Goal: Information Seeking & Learning: Learn about a topic

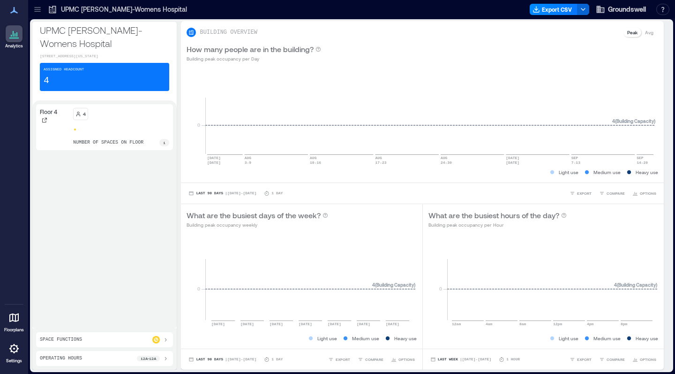
click at [52, 133] on div "Floor 4" at bounding box center [55, 127] width 30 height 38
click at [52, 115] on p "Floor 4" at bounding box center [48, 112] width 17 height 8
click at [75, 117] on icon at bounding box center [78, 114] width 6 height 6
click at [102, 131] on div at bounding box center [121, 130] width 96 height 4
click at [159, 146] on div "1" at bounding box center [164, 143] width 10 height 8
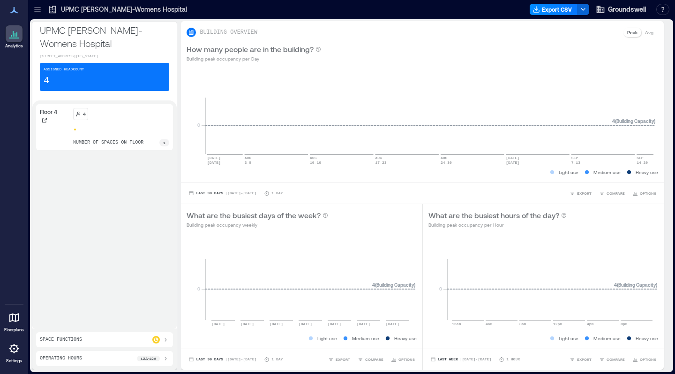
click at [128, 338] on div "Space Functions" at bounding box center [104, 340] width 129 height 8
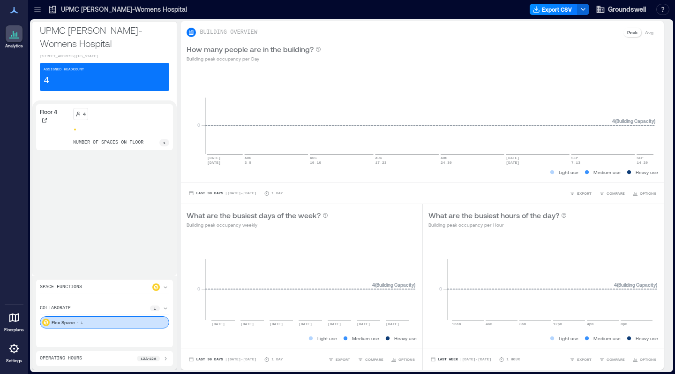
click at [83, 348] on div "Space Functions collaborate 1 Flex Space 1 Operating Hours 12a - 12a" at bounding box center [104, 323] width 144 height 94
click at [83, 356] on div "Operating Hours 12a - 12a" at bounding box center [104, 359] width 129 height 8
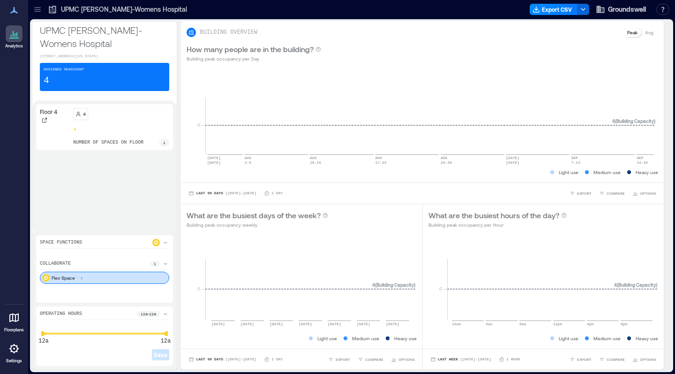
click at [127, 321] on div "Operating Hours 12a - 12a 12a 12a Save" at bounding box center [104, 336] width 137 height 60
click at [156, 314] on div "12a - 12a" at bounding box center [153, 314] width 32 height 8
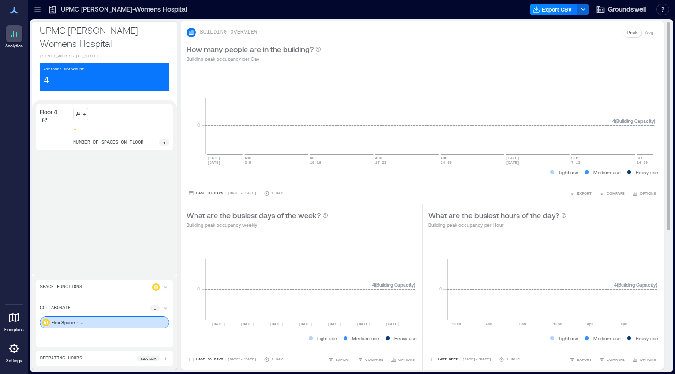
click at [645, 33] on p "Avg" at bounding box center [649, 33] width 8 height 8
click at [628, 33] on p "Peak" at bounding box center [632, 33] width 10 height 8
click at [245, 193] on span "| [DATE] - [DATE]" at bounding box center [240, 193] width 31 height 0
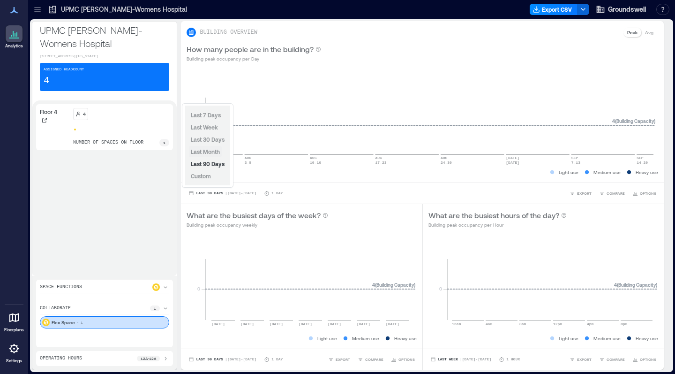
click at [212, 152] on span "Last Month" at bounding box center [205, 151] width 29 height 7
